Goal: Task Accomplishment & Management: Manage account settings

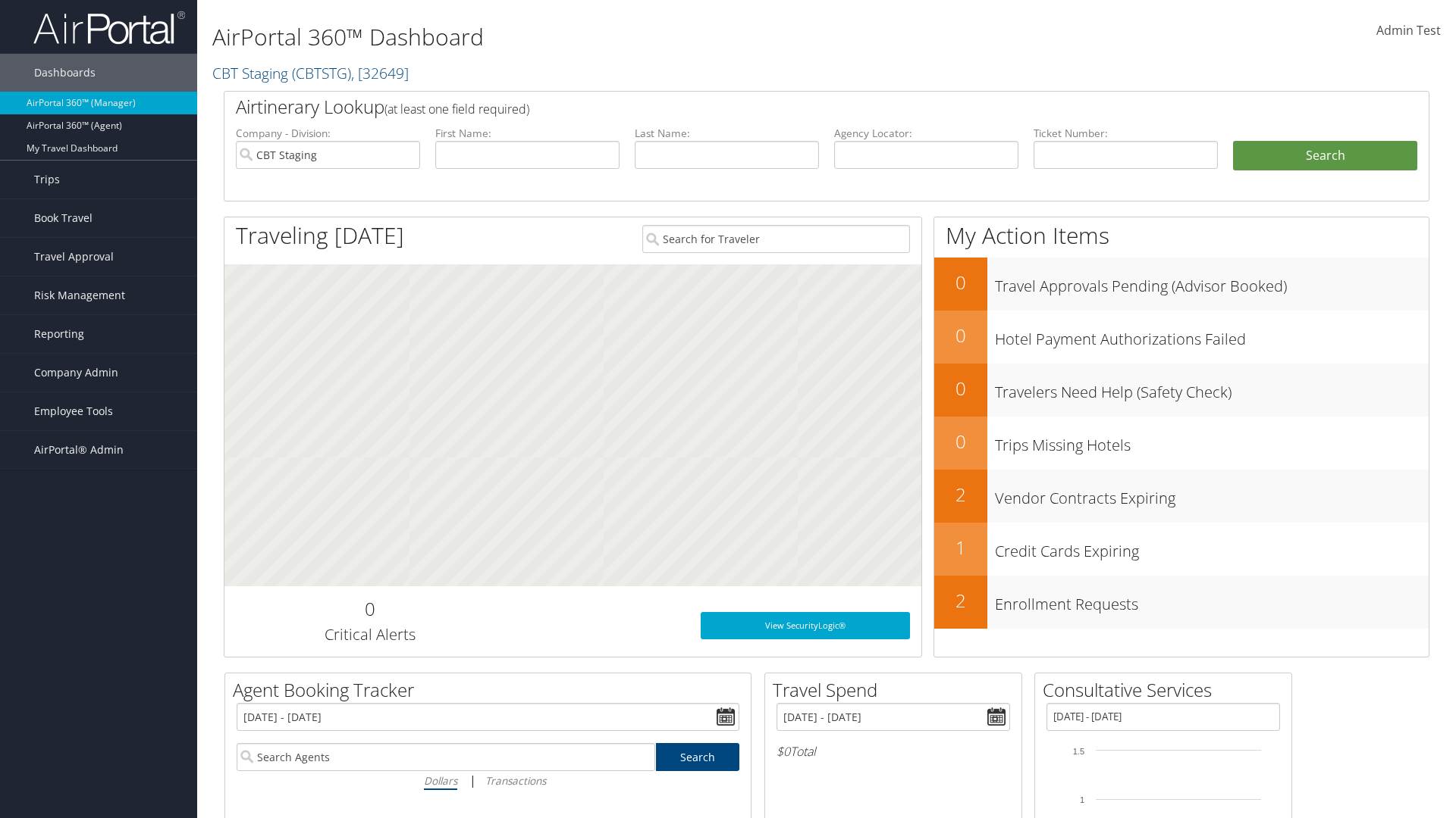
click at [98, 373] on span "Company Admin" at bounding box center [76, 373] width 84 height 38
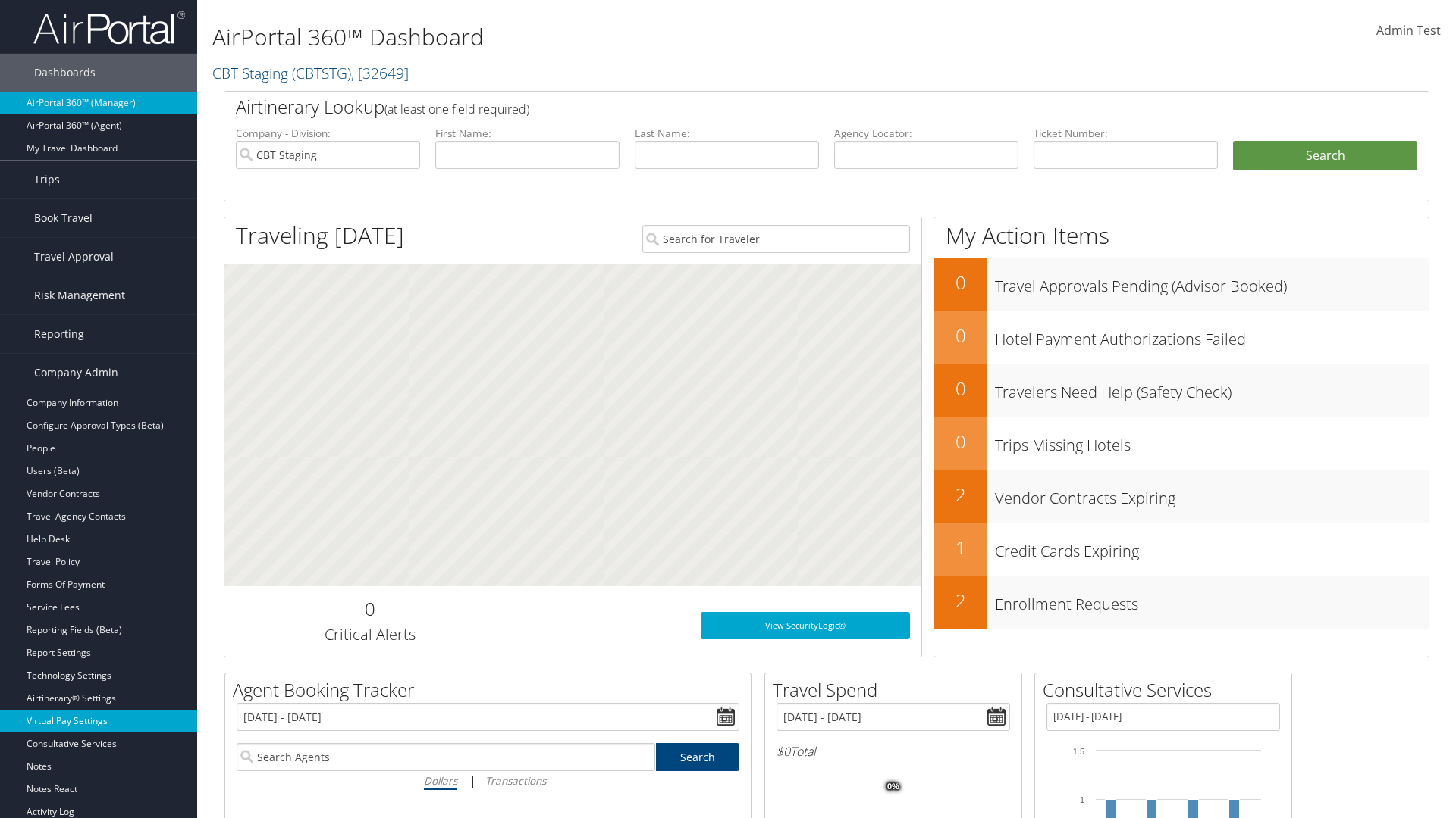
click at [98, 721] on link "Virtual Pay Settings" at bounding box center [98, 721] width 197 height 23
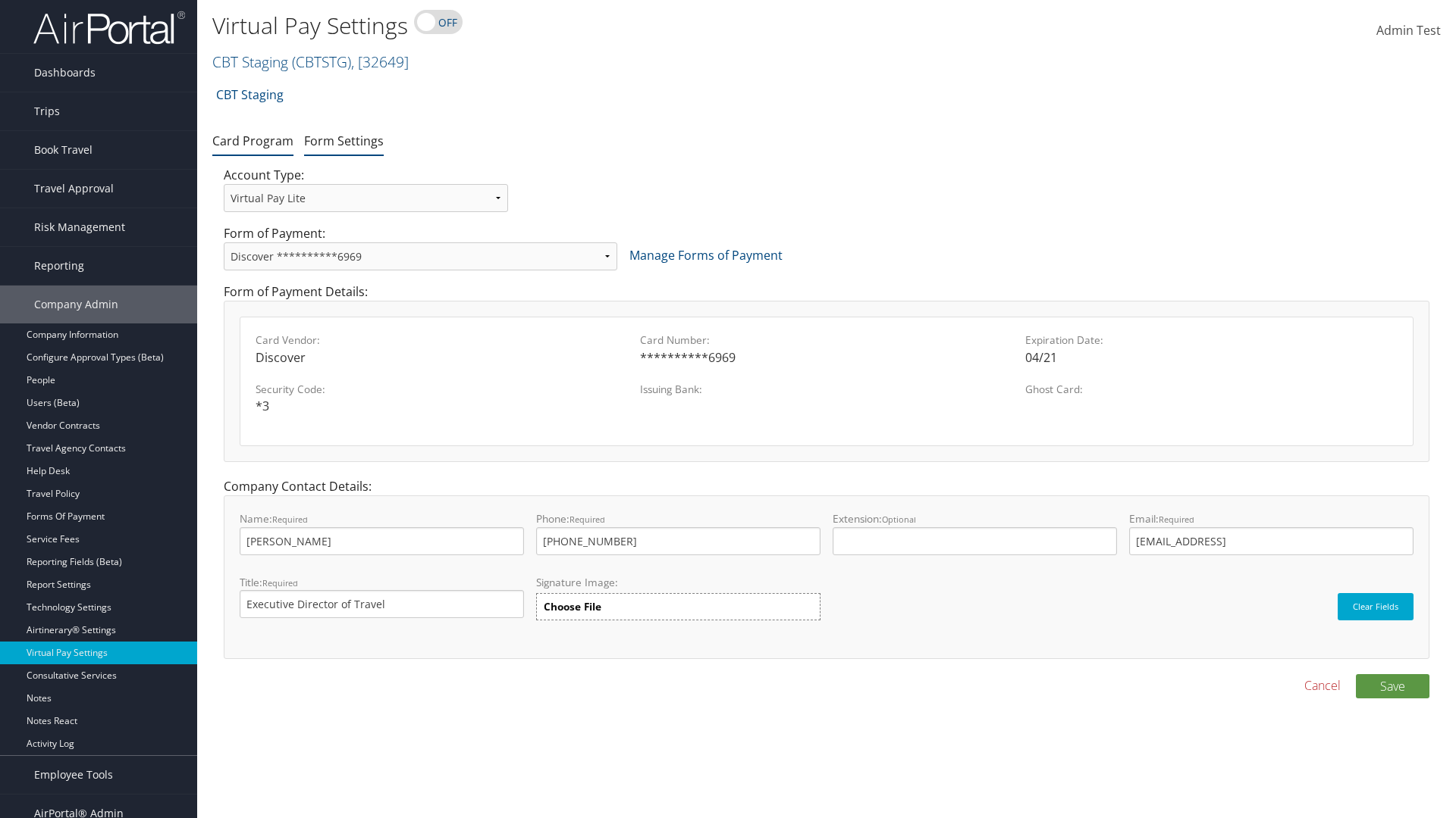
click at [344, 140] on link "Form Settings" at bounding box center [344, 141] width 79 height 17
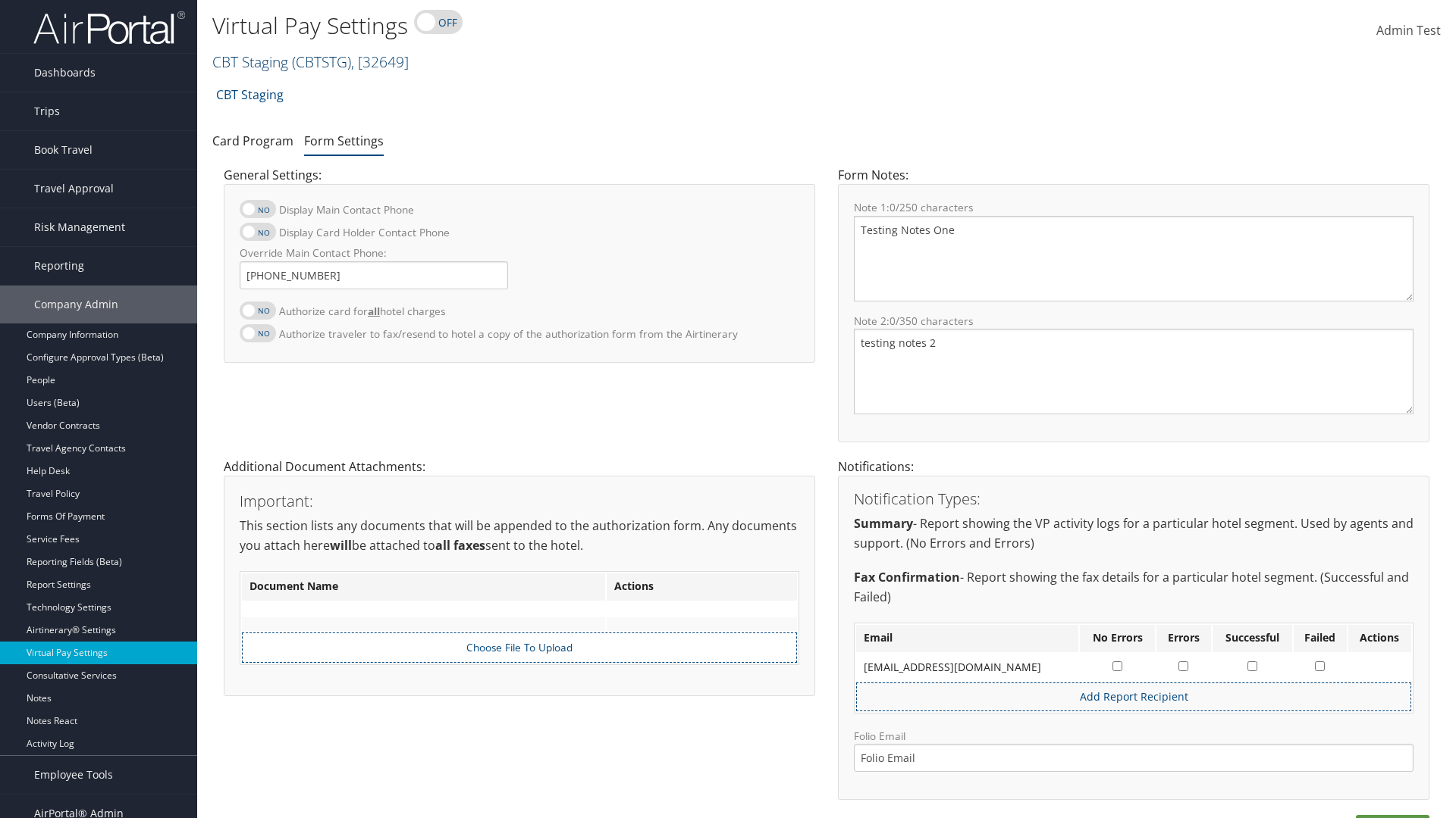
click at [250, 61] on link "CBT Staging ( CBTSTG ) , [ 32649 ]" at bounding box center [310, 62] width 196 height 21
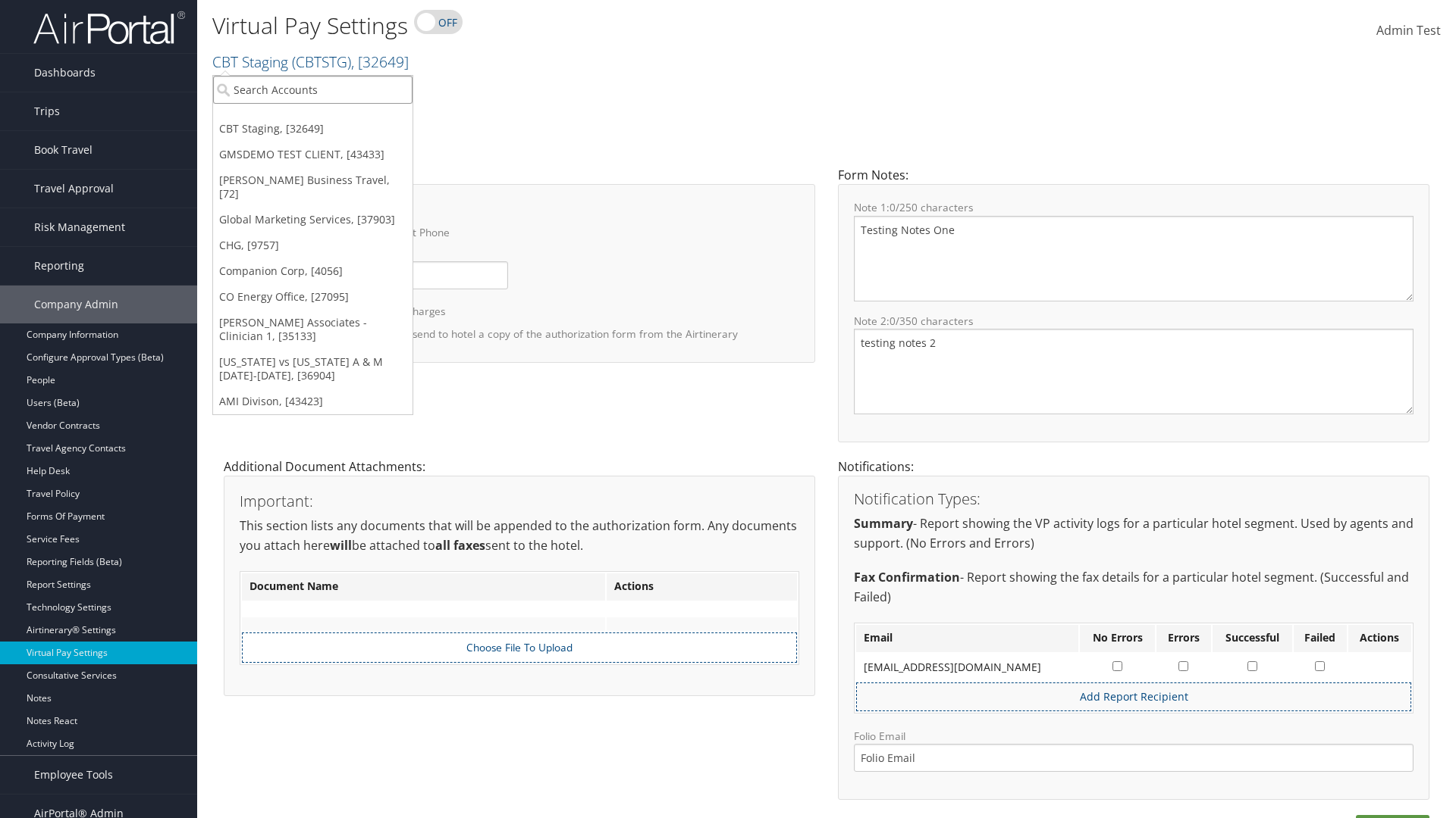
click at [312, 89] on input "search" at bounding box center [312, 89] width 199 height 28
type input "[PERSON_NAME] Business Travel"
click at [334, 118] on div "Christopherson Business Travel (C10001), [72]" at bounding box center [334, 118] width 259 height 14
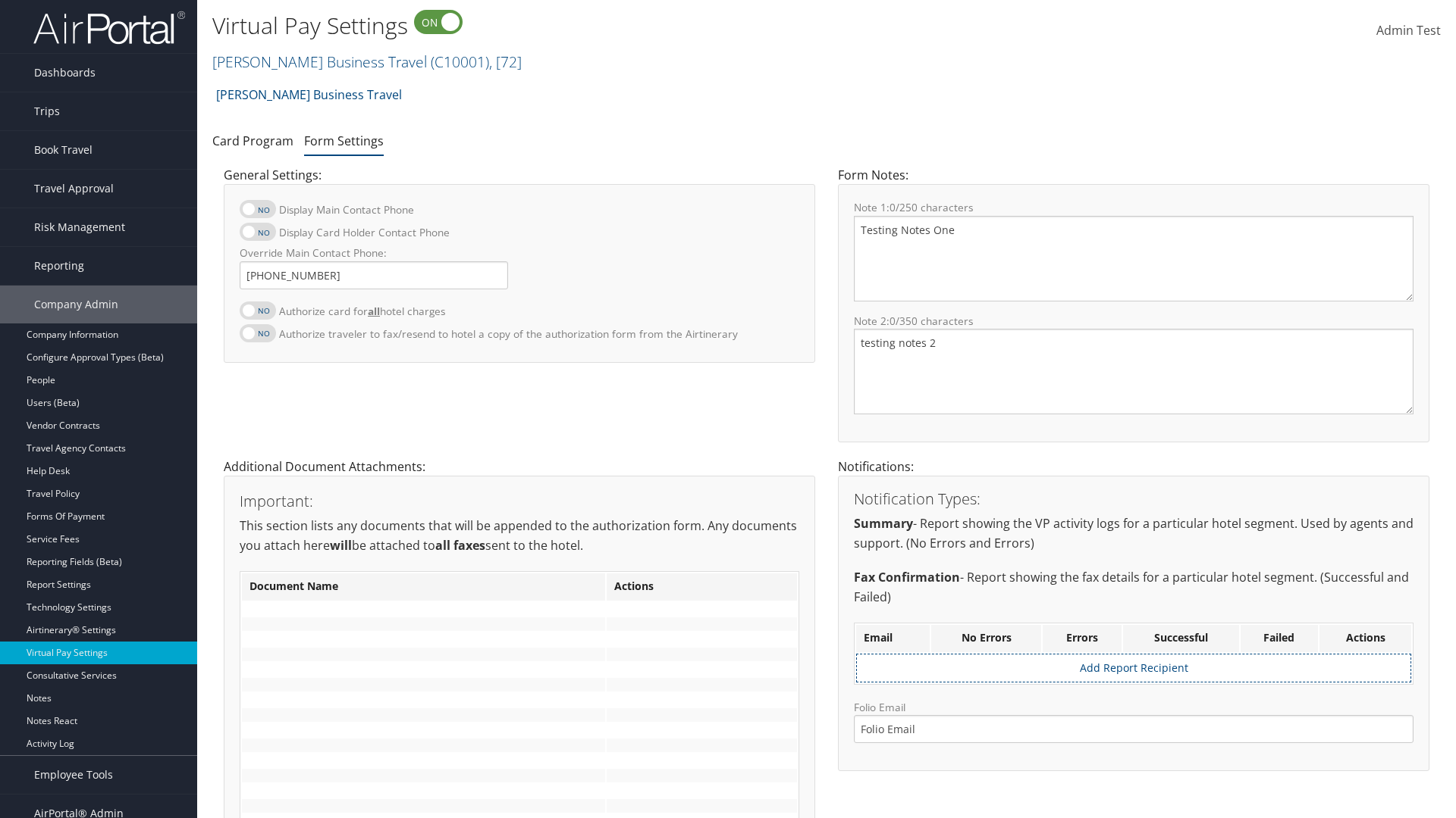
click at [258, 310] on label at bounding box center [258, 311] width 37 height 18
click at [257, 314] on input "Authorize card for all hotel charges" at bounding box center [252, 318] width 10 height 10
checkbox input "true"
click at [258, 232] on label at bounding box center [258, 232] width 37 height 18
click at [257, 235] on input "Display Card Holder Contact Phone" at bounding box center [252, 240] width 10 height 10
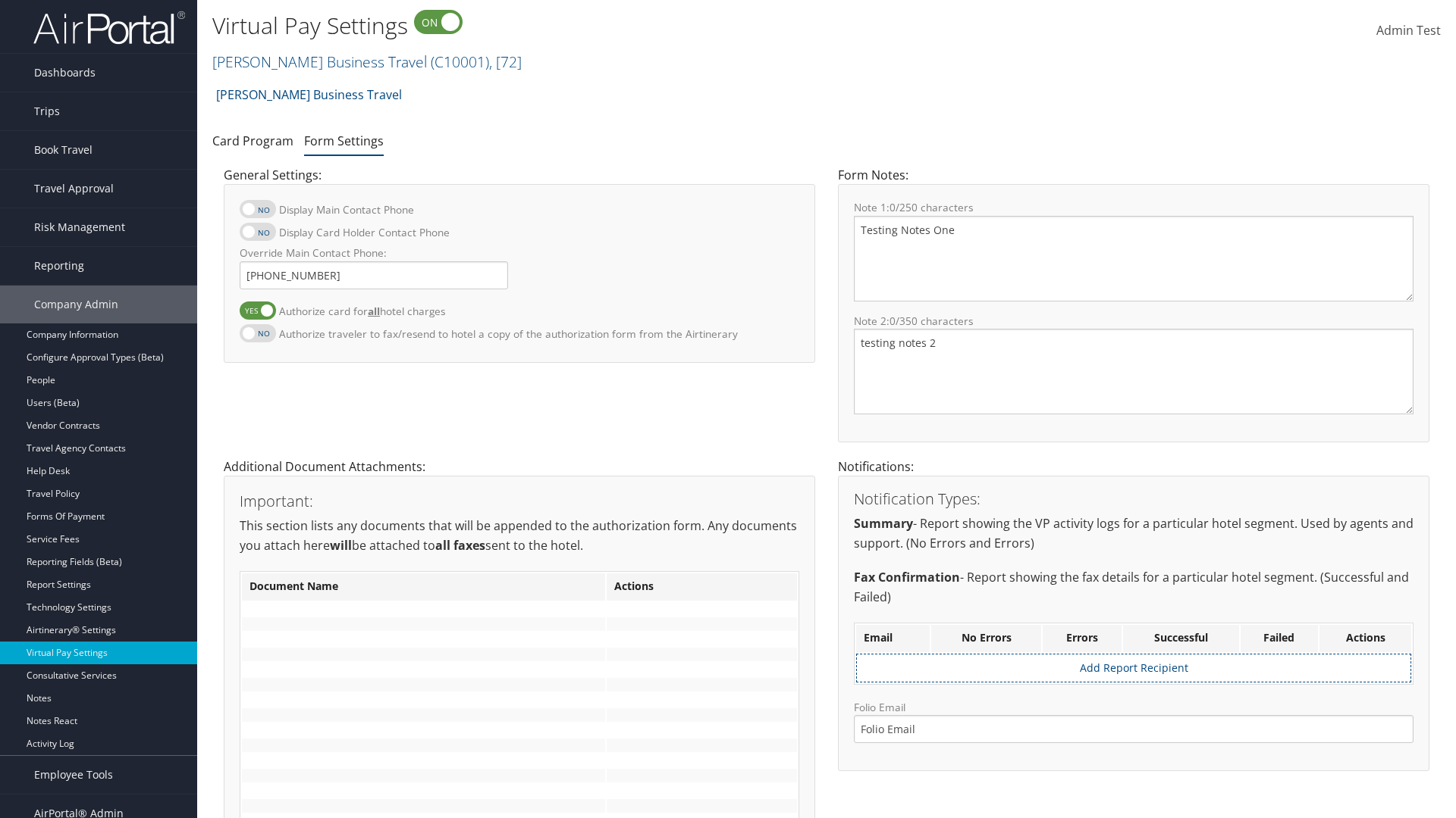
checkbox input "true"
click at [258, 209] on label at bounding box center [258, 209] width 37 height 18
click at [257, 212] on input "Display Main Contact Phone" at bounding box center [252, 217] width 10 height 10
checkbox input "true"
click at [258, 333] on label at bounding box center [258, 333] width 37 height 18
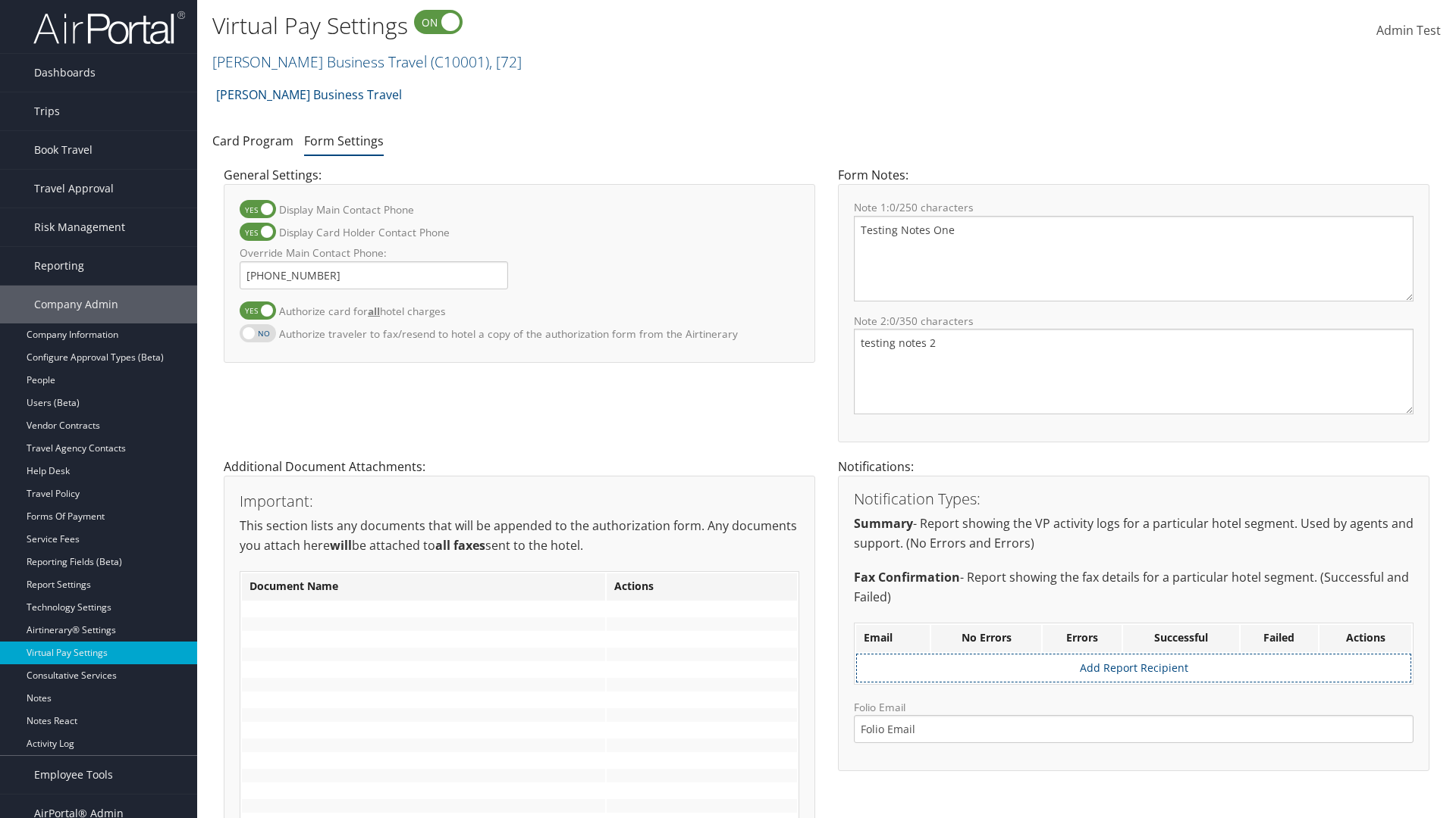
click at [257, 337] on input "Authorize traveler to fax/resend to hotel a copy of the authorization form from…" at bounding box center [252, 341] width 10 height 10
checkbox input "true"
click at [258, 310] on label at bounding box center [258, 311] width 37 height 18
click at [257, 314] on input "Authorize card for all hotel charges" at bounding box center [252, 318] width 10 height 10
checkbox input "false"
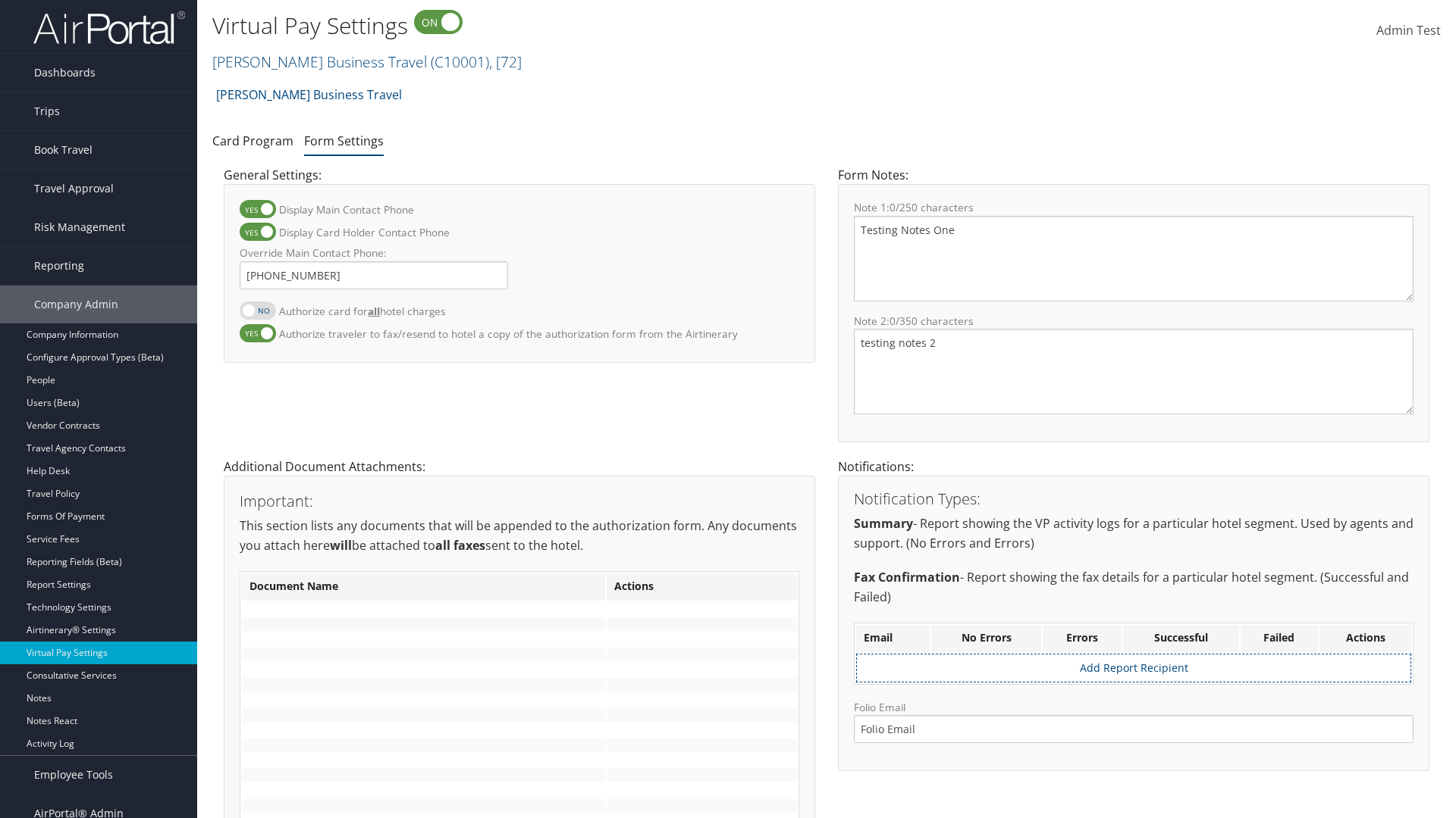
click at [258, 232] on label at bounding box center [258, 232] width 37 height 18
click at [257, 235] on input "Display Card Holder Contact Phone" at bounding box center [252, 240] width 10 height 10
checkbox input "false"
click at [258, 209] on label at bounding box center [258, 209] width 37 height 18
click at [257, 212] on input "Display Main Contact Phone" at bounding box center [252, 217] width 10 height 10
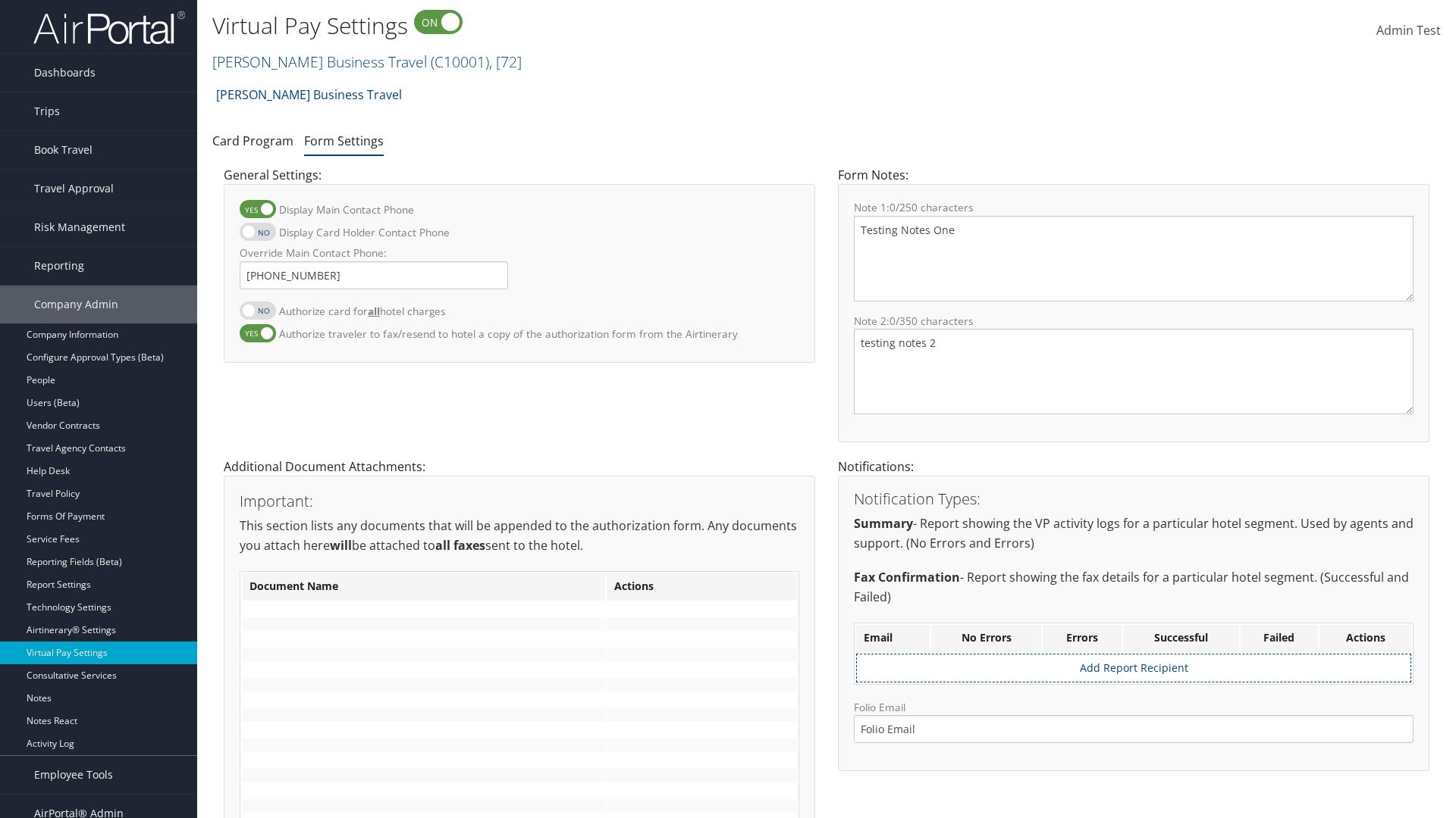
checkbox input "false"
click at [258, 333] on label at bounding box center [258, 333] width 37 height 18
click at [257, 337] on input "Authorize traveler to fax/resend to hotel a copy of the authorization form from…" at bounding box center [252, 341] width 10 height 10
checkbox input "false"
click at [374, 275] on input "Override Main Contact Phone:" at bounding box center [374, 275] width 269 height 28
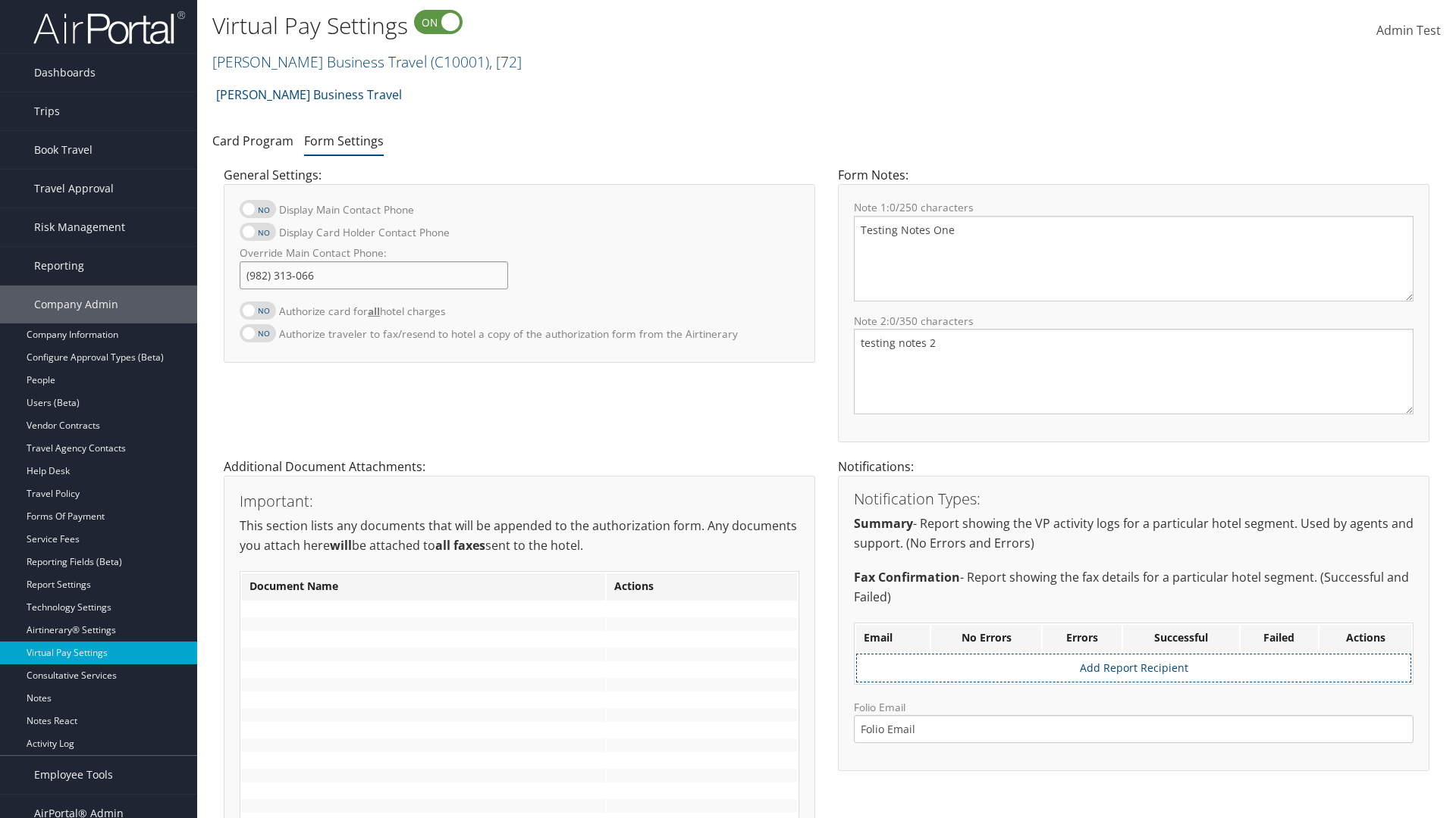
type input "[PHONE_NUMBER]"
click at [1134, 259] on textarea "Testing Notes One" at bounding box center [1133, 259] width 560 height 85
type textarea "Testing Notes One"
click at [1134, 372] on textarea "testing notes 2" at bounding box center [1133, 372] width 560 height 85
type textarea "testing notes 2"
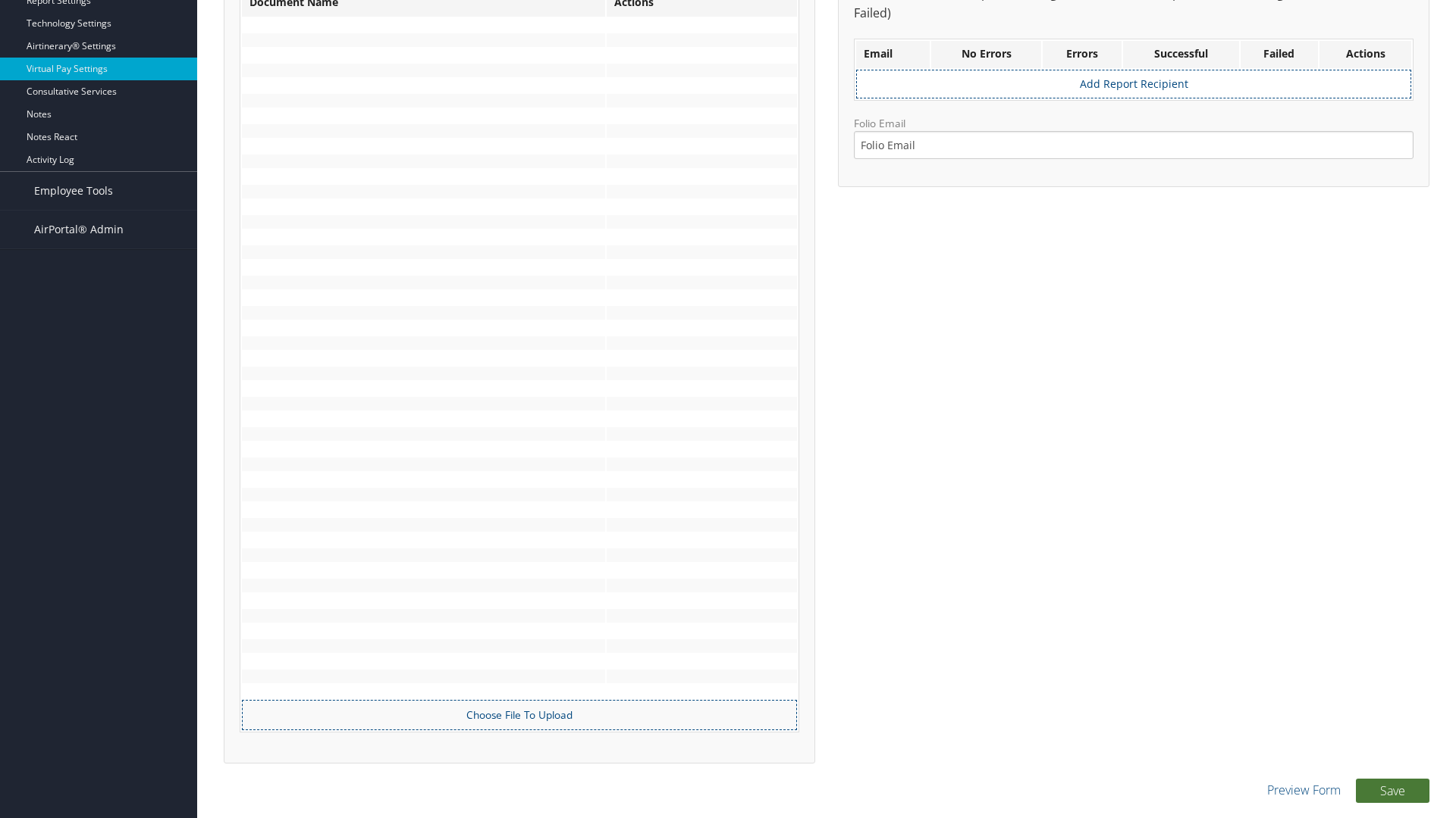
click at [1392, 791] on button "Save" at bounding box center [1392, 791] width 73 height 24
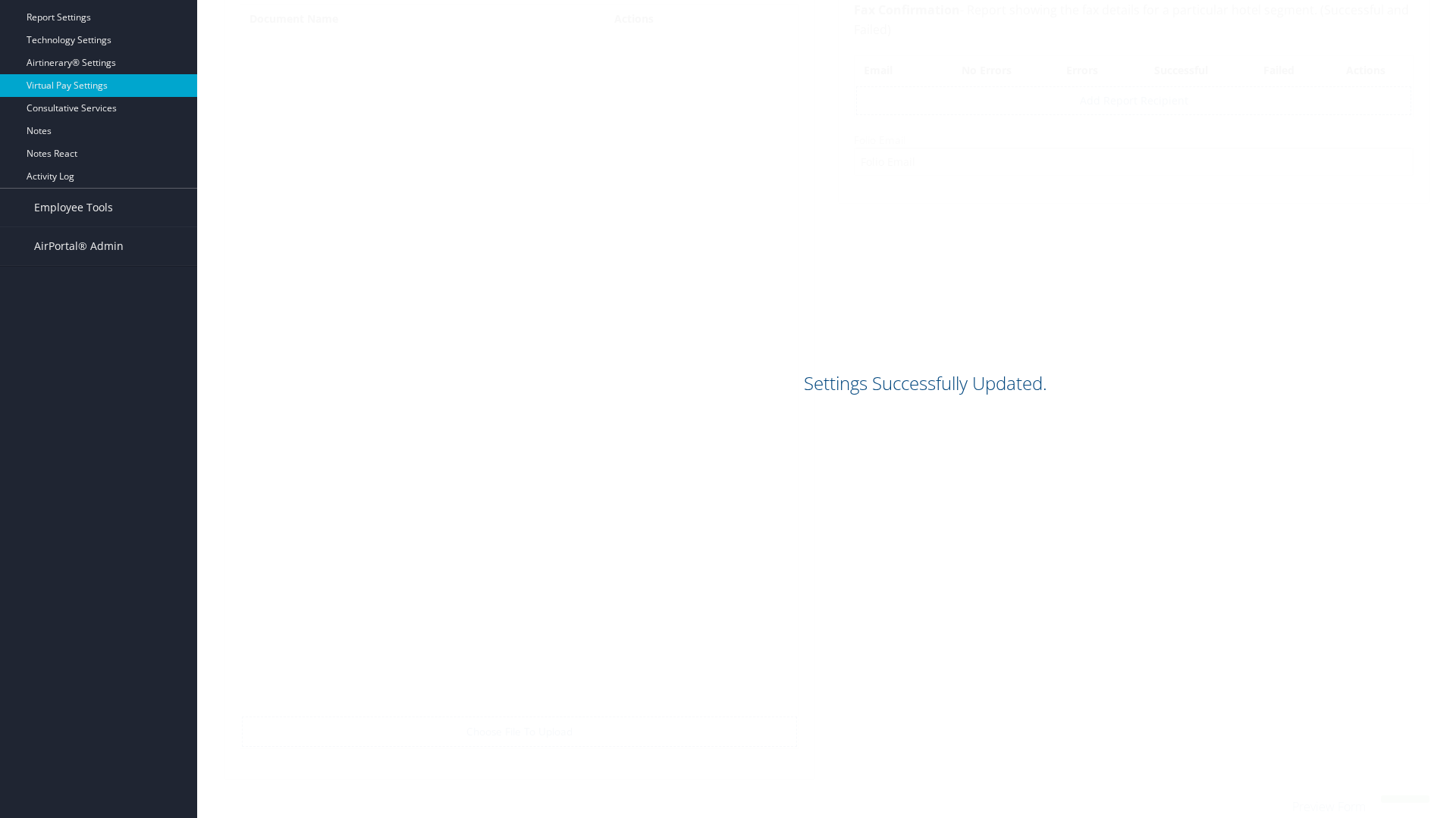
scroll to position [568, 0]
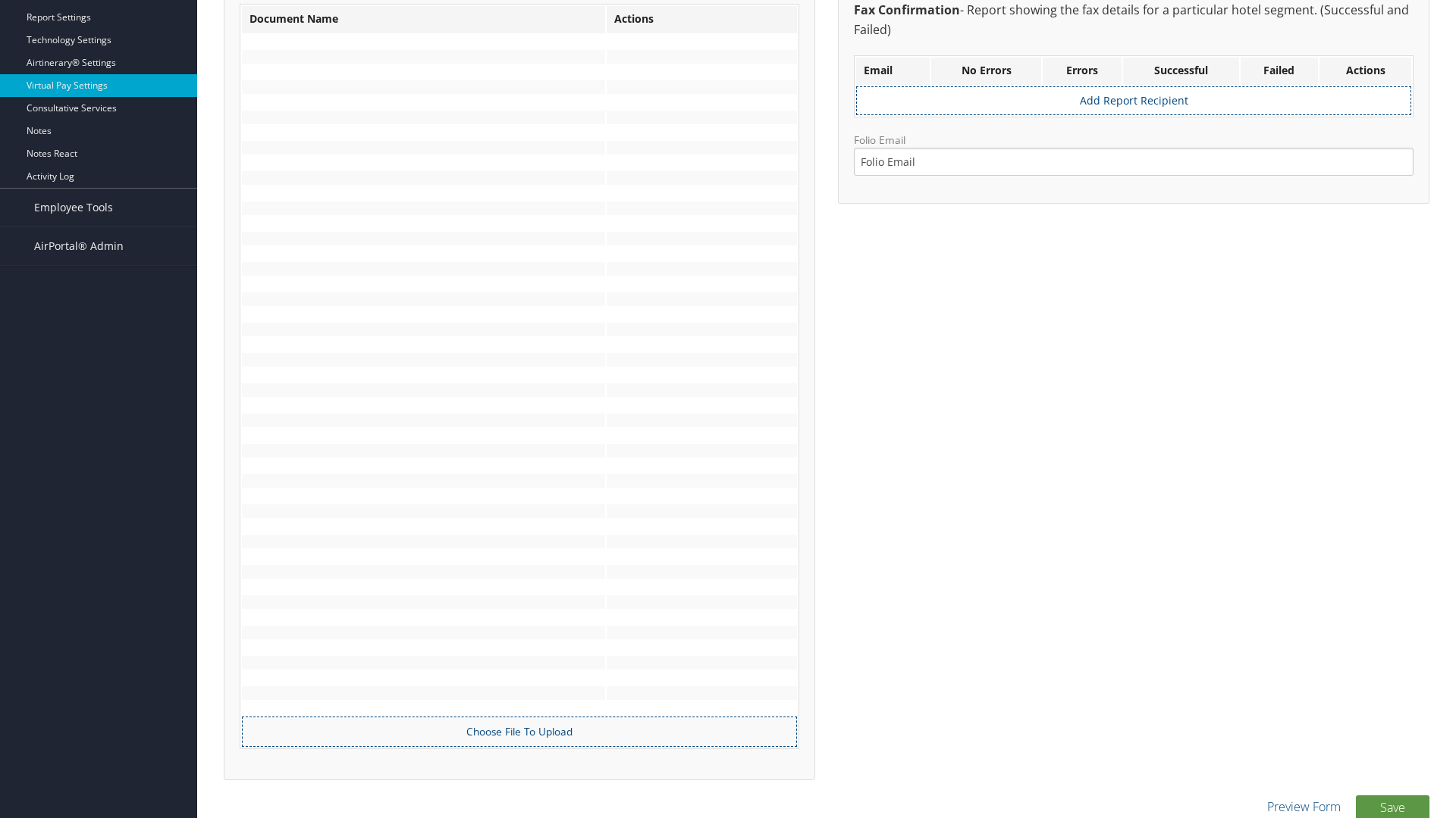
scroll to position [568, 0]
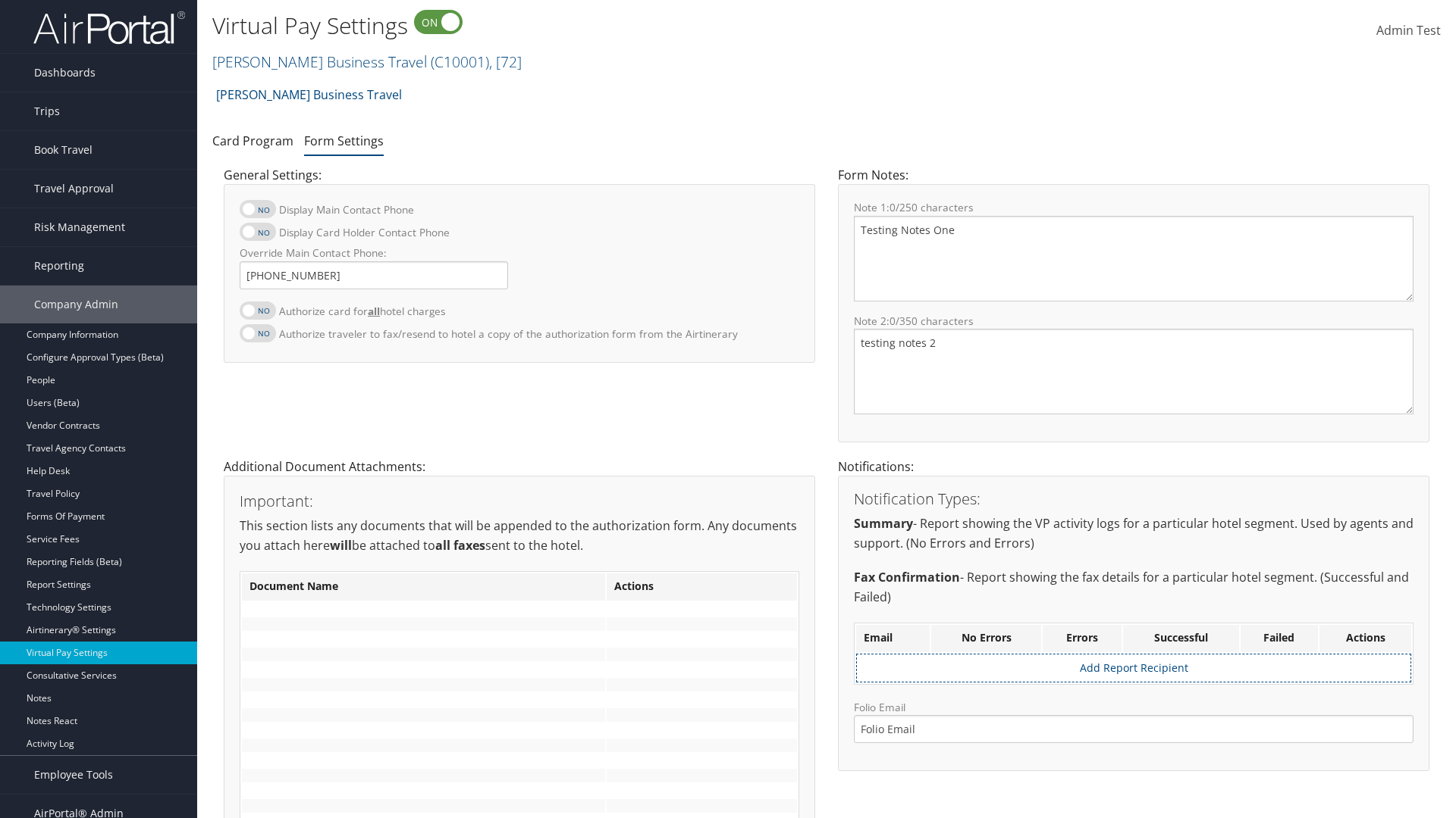
scroll to position [568, 0]
